Goal: Find specific page/section: Find specific page/section

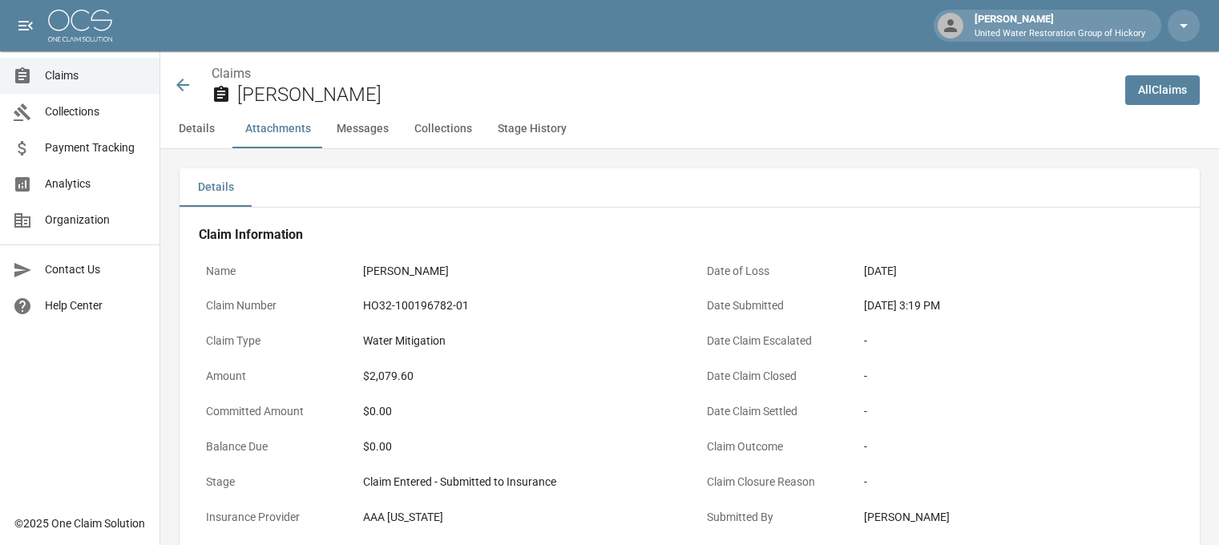
scroll to position [1090, 0]
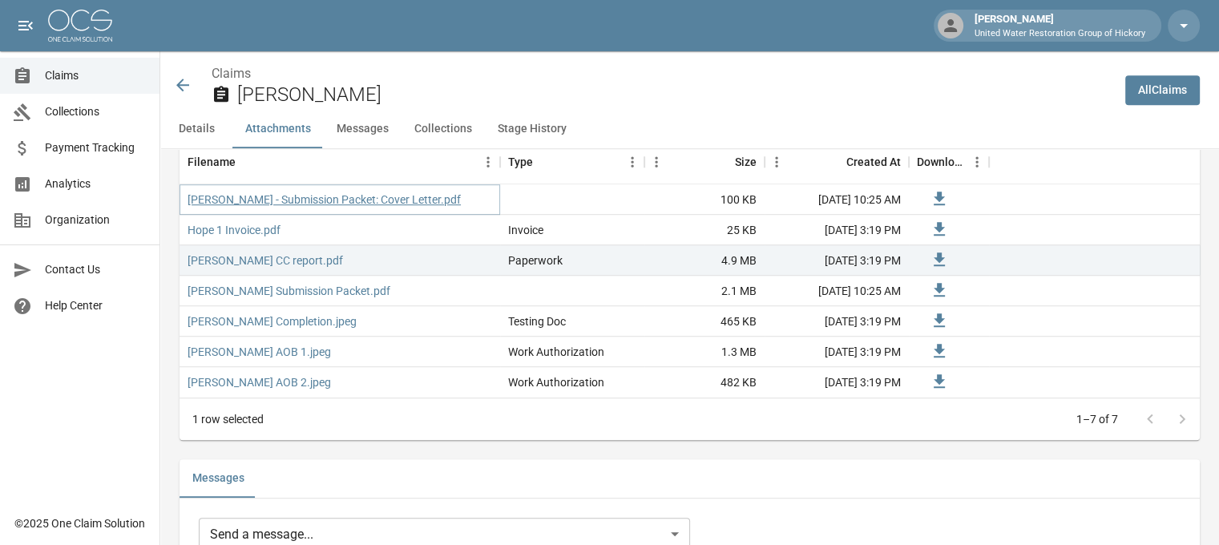
click at [319, 198] on link "[PERSON_NAME] - Submission Packet: Cover Letter.pdf" at bounding box center [324, 200] width 273 height 16
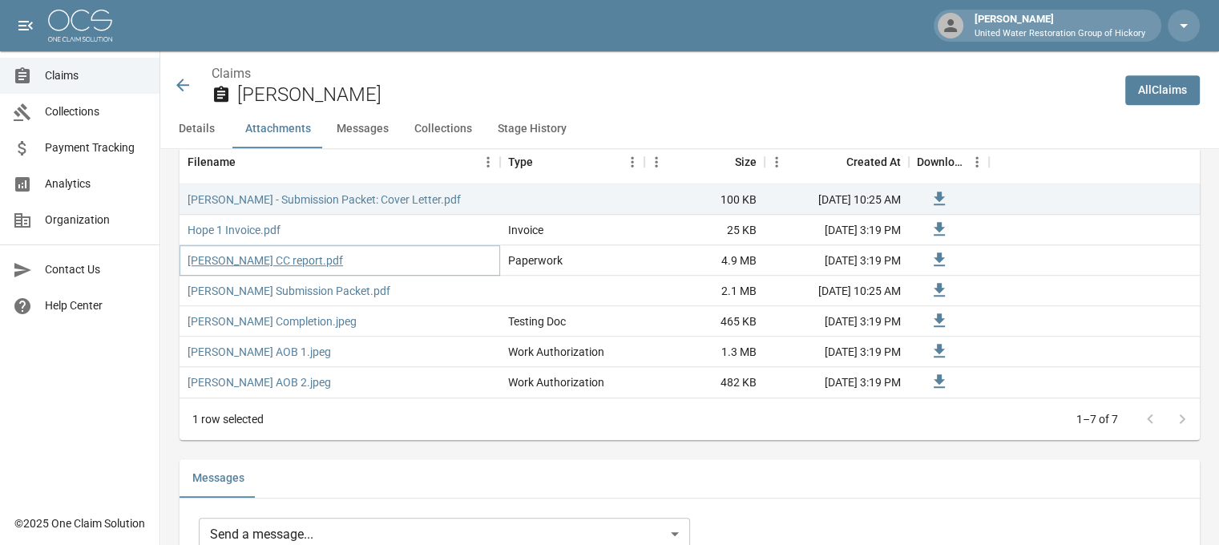
click at [240, 253] on link "[PERSON_NAME] CC report.pdf" at bounding box center [266, 260] width 156 height 16
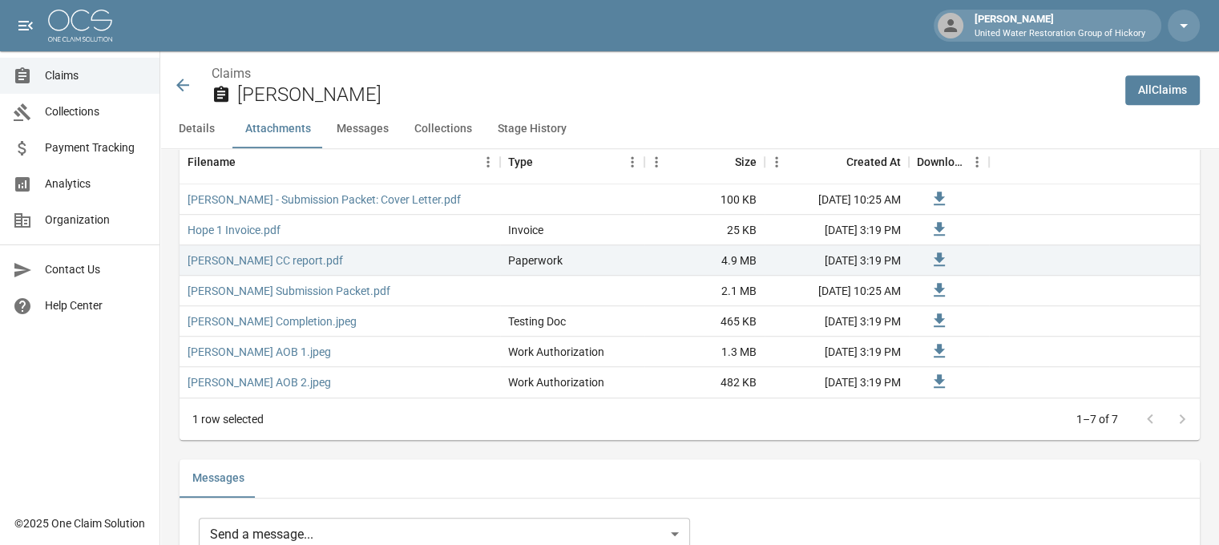
click at [180, 83] on icon at bounding box center [182, 85] width 13 height 13
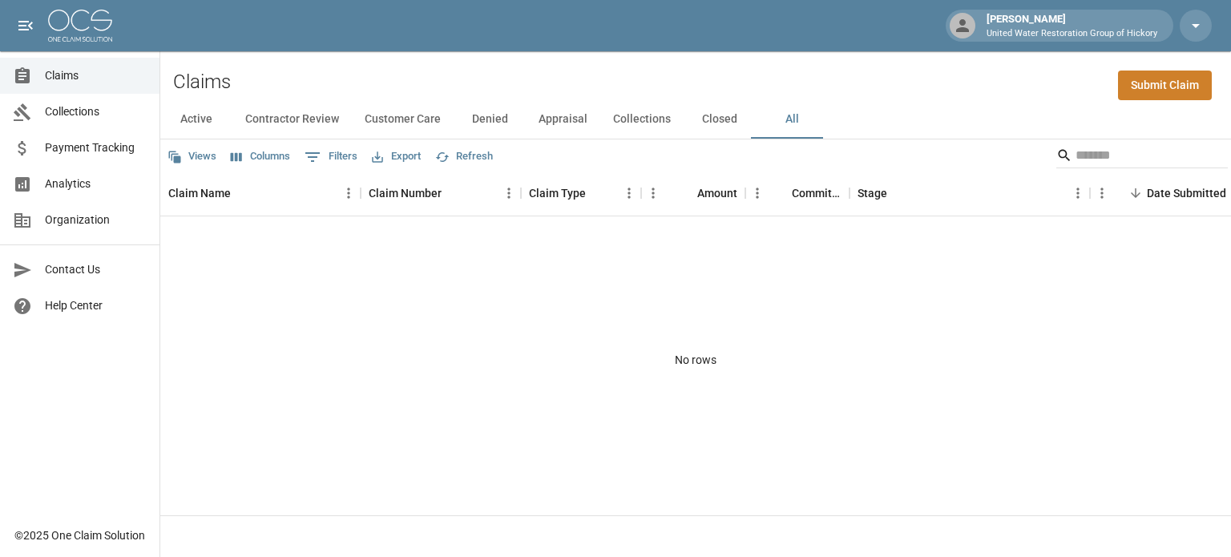
click at [77, 75] on span "Claims" at bounding box center [96, 75] width 102 height 17
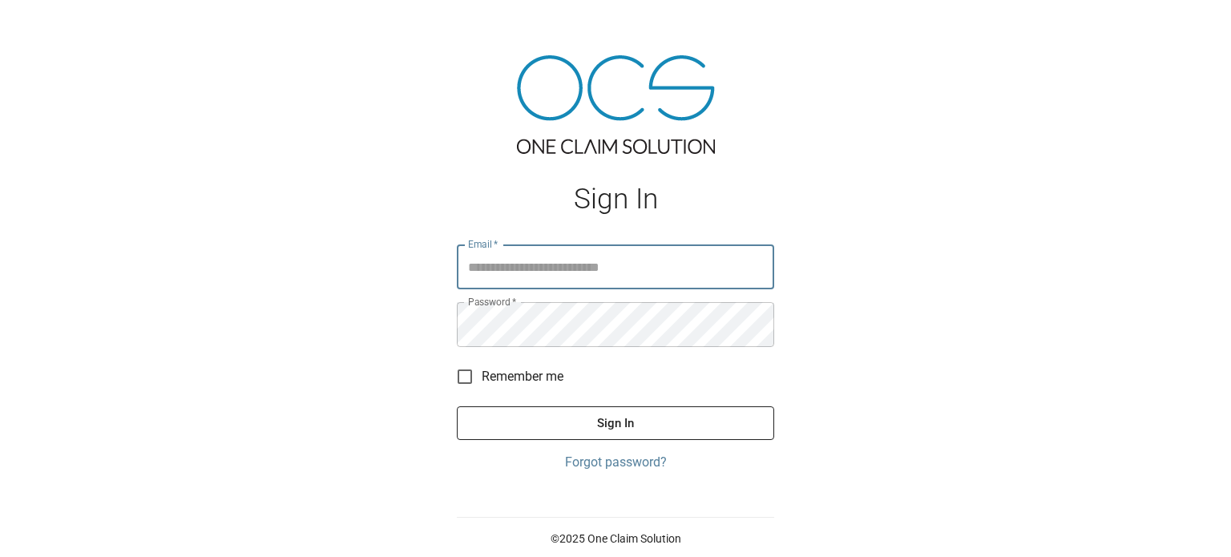
type input "**********"
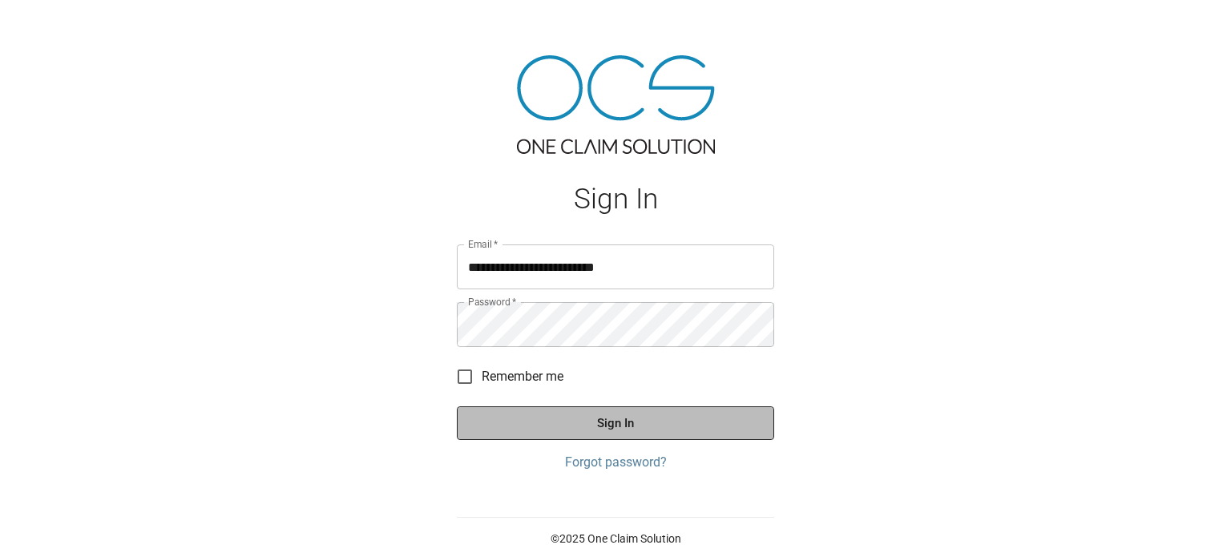
click at [595, 421] on button "Sign In" at bounding box center [615, 423] width 317 height 34
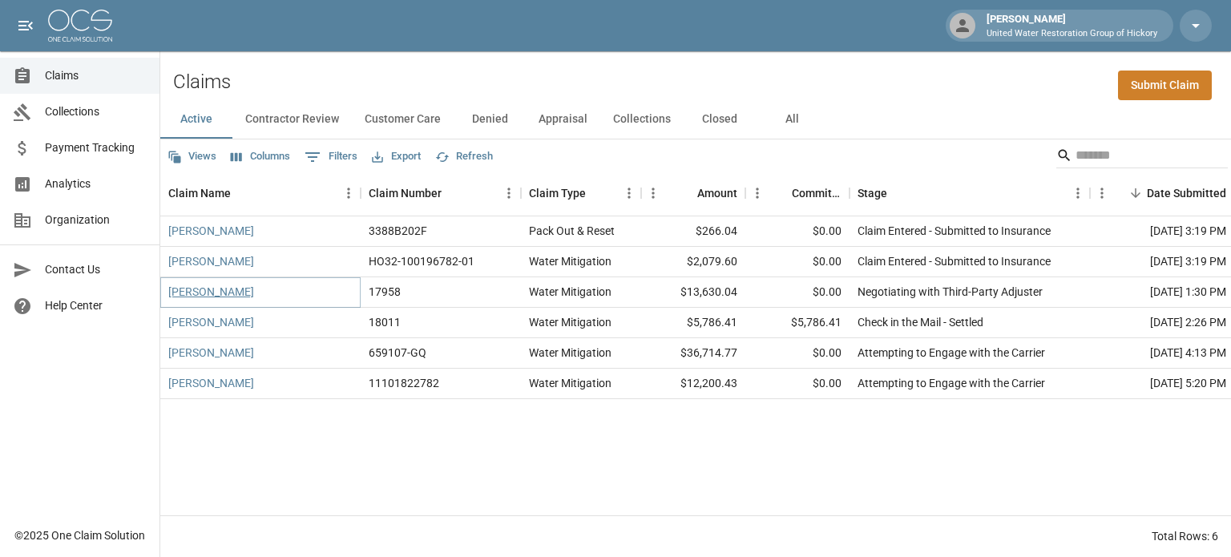
click at [204, 293] on link "Hope Pelczar" at bounding box center [211, 292] width 86 height 16
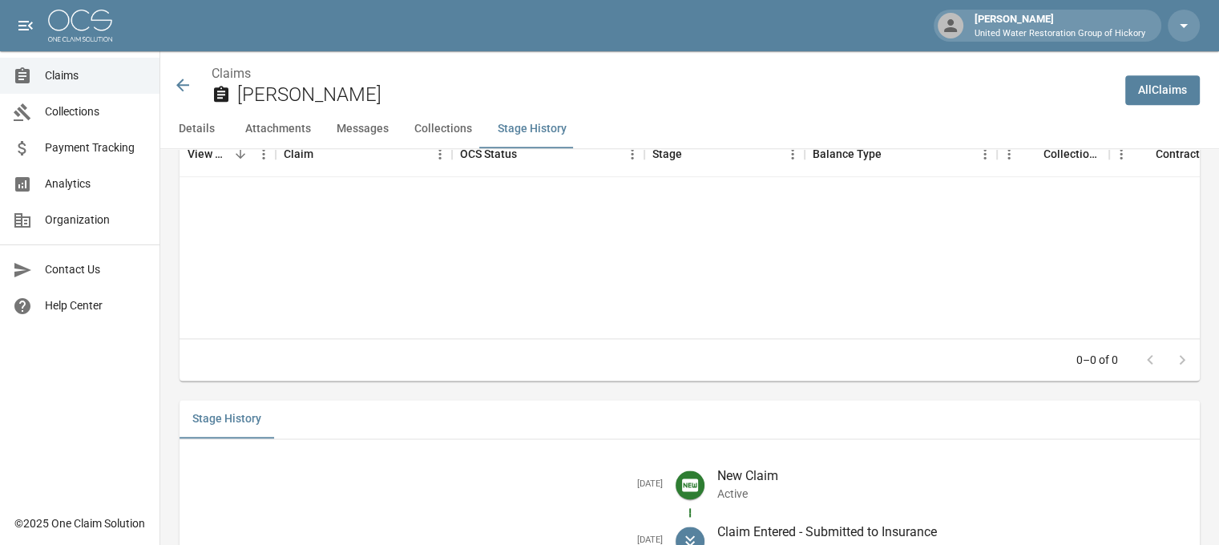
scroll to position [2224, 12]
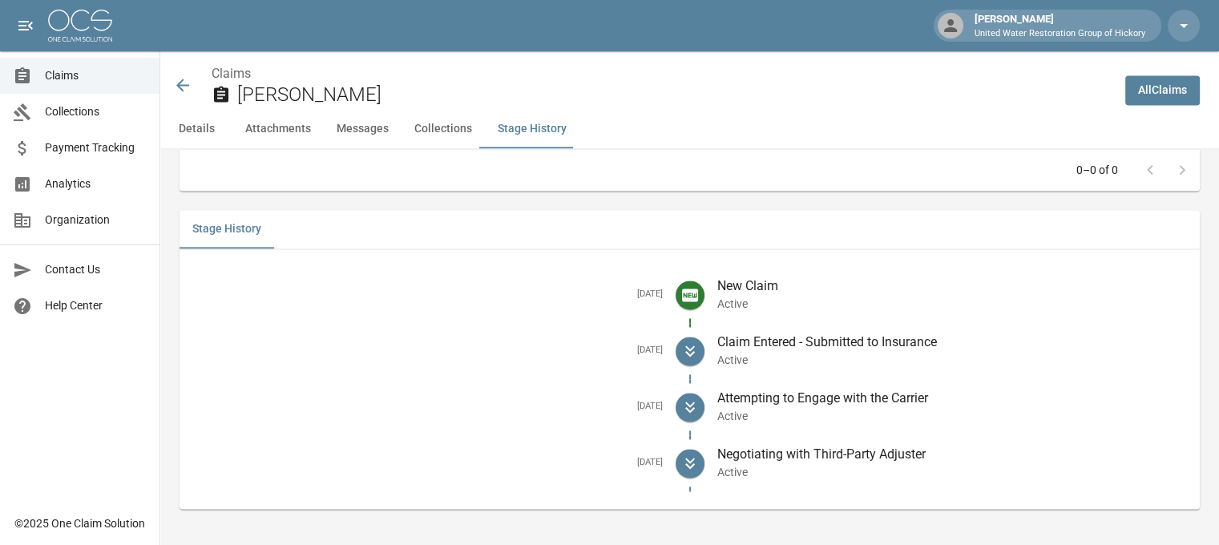
click at [176, 87] on icon at bounding box center [182, 85] width 13 height 13
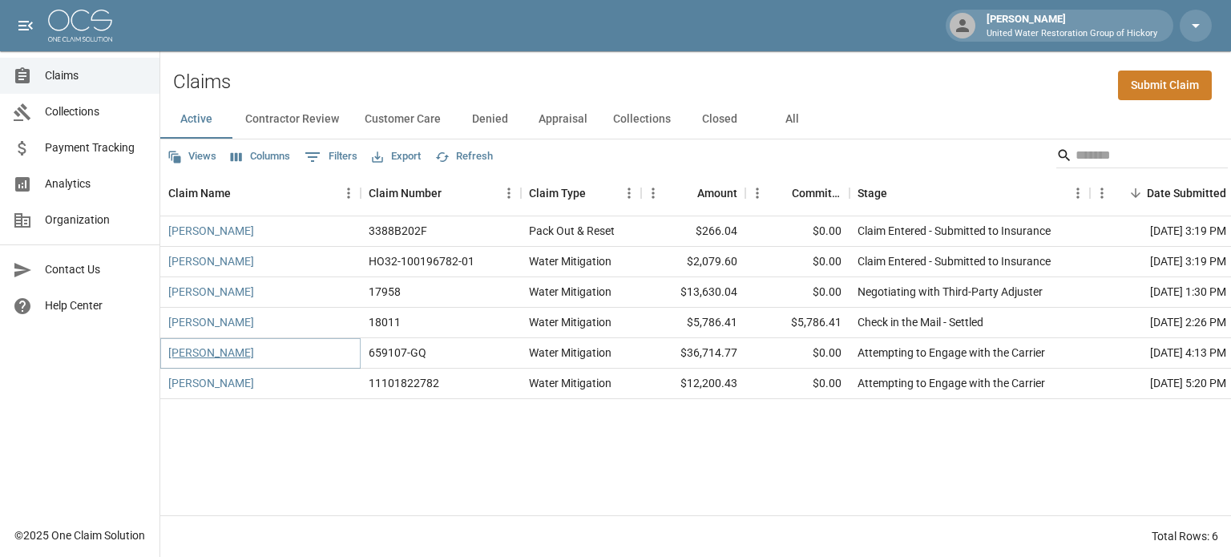
click at [212, 355] on link "Sheila Cloninger" at bounding box center [211, 353] width 86 height 16
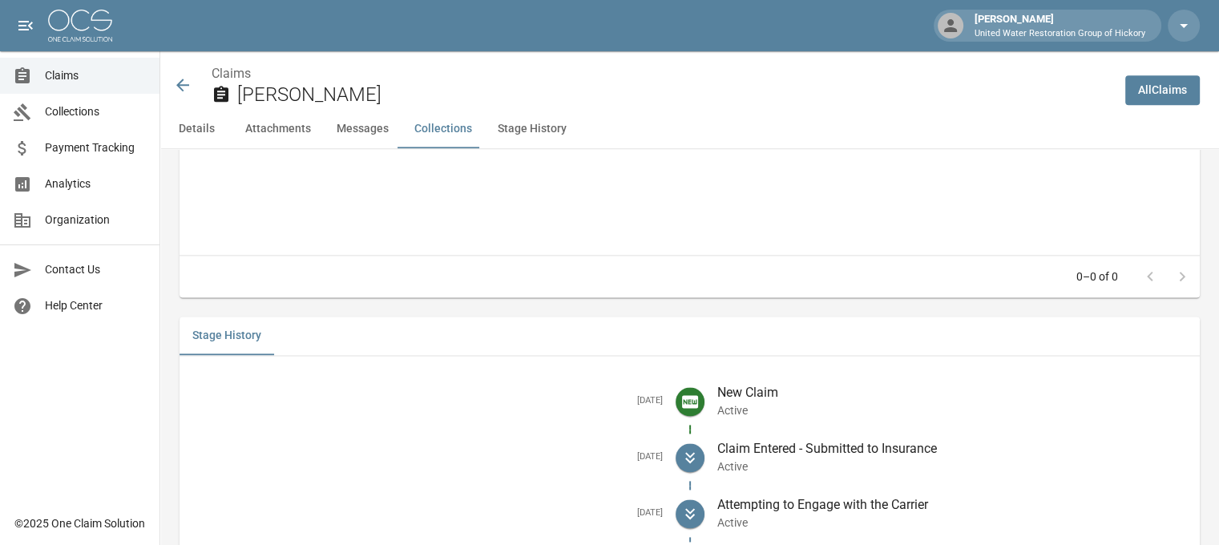
scroll to position [2106, 0]
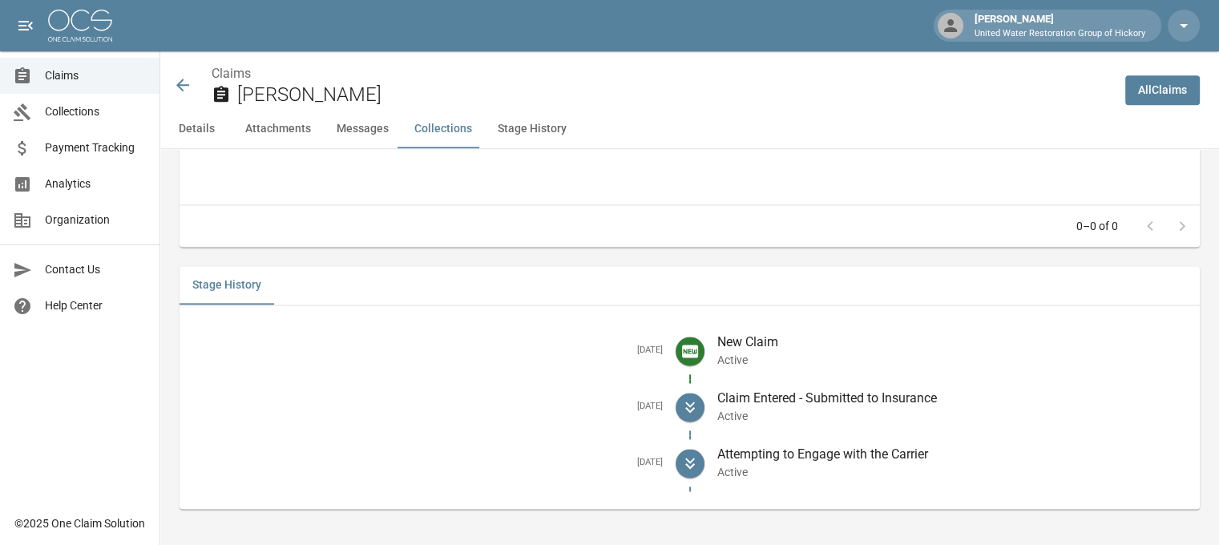
click at [184, 85] on icon at bounding box center [182, 85] width 13 height 13
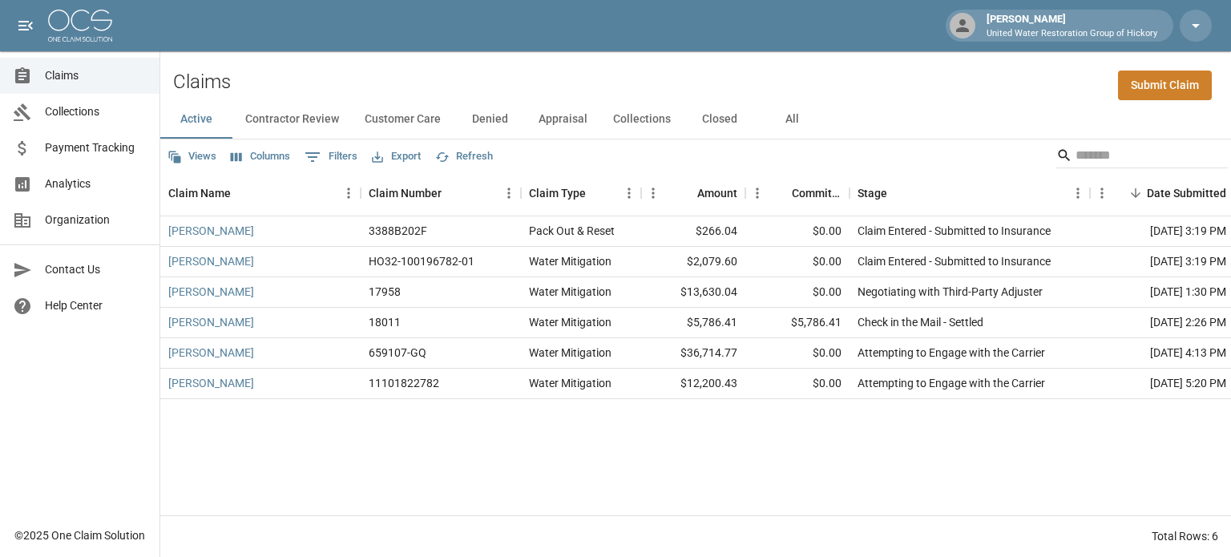
click at [783, 123] on button "All" at bounding box center [792, 119] width 72 height 38
